Goal: Transaction & Acquisition: Purchase product/service

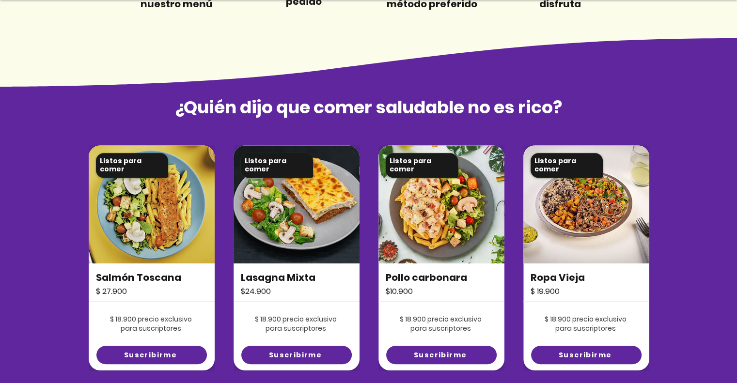
scroll to position [727, 0]
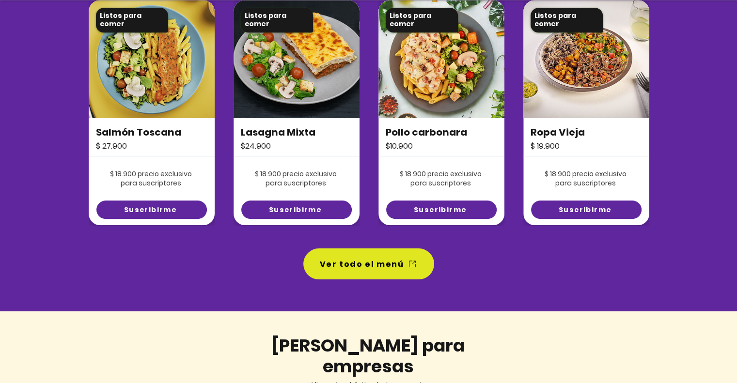
click at [142, 110] on img at bounding box center [152, 59] width 126 height 118
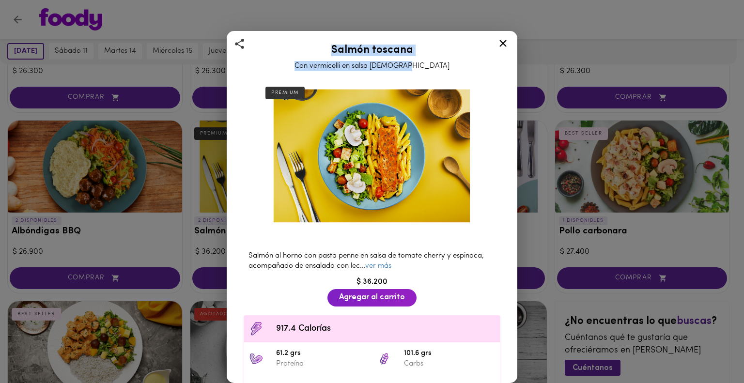
drag, startPoint x: 329, startPoint y: 48, endPoint x: 439, endPoint y: 66, distance: 111.0
click at [439, 66] on div "Salmón toscana Con vermicelli en salsa [DEMOGRAPHIC_DATA]" at bounding box center [372, 56] width 266 height 32
click at [377, 263] on link "ver más" at bounding box center [378, 266] width 26 height 7
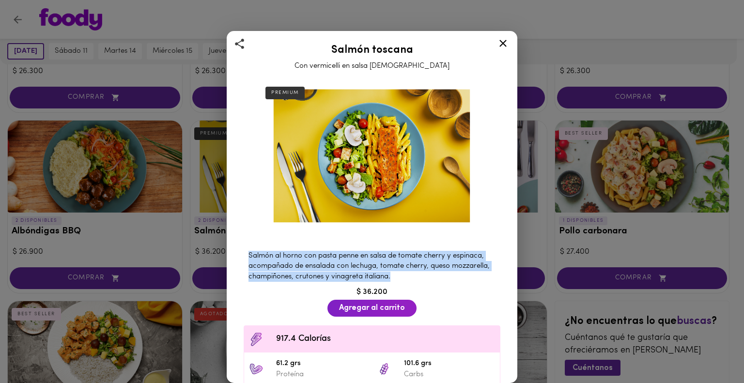
drag, startPoint x: 248, startPoint y: 248, endPoint x: 451, endPoint y: 271, distance: 204.8
click at [451, 271] on div "Salmón al horno con pasta penne en salsa de tomate cherry y espinaca, acompañad…" at bounding box center [372, 266] width 266 height 41
copy span "Salmón al horno con pasta penne en salsa de tomate cherry y espinaca, acompañad…"
